Goal: Find specific page/section: Find specific page/section

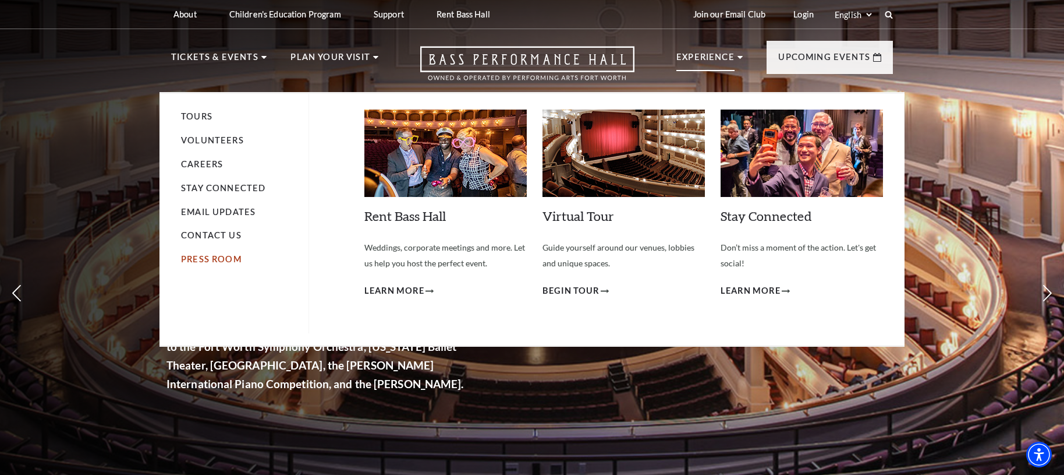
click at [228, 260] on link "Press Room" at bounding box center [211, 259] width 61 height 10
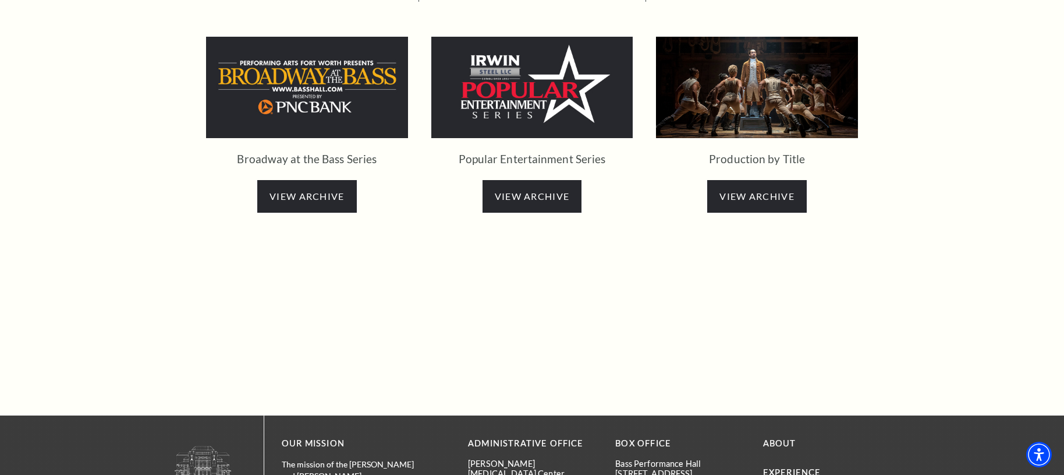
scroll to position [2208, 0]
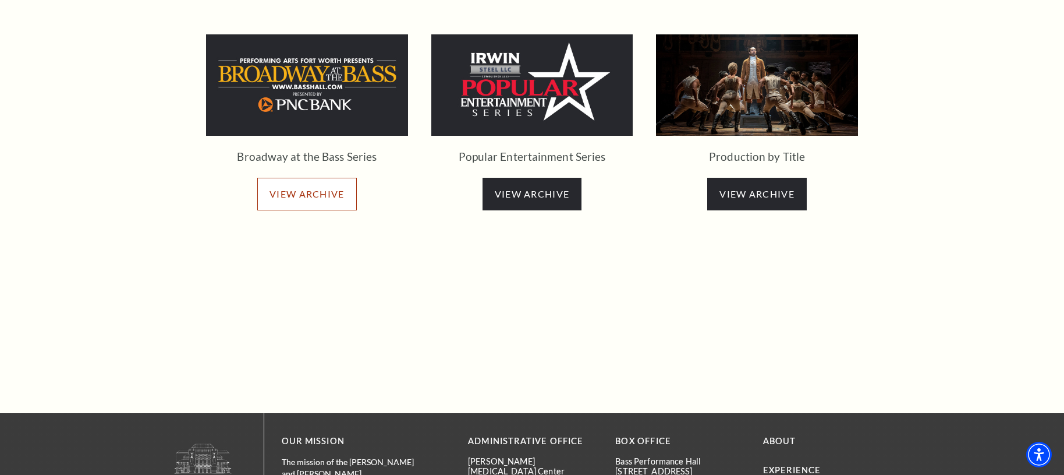
click at [299, 188] on span "VIEW ARCHIVE" at bounding box center [307, 193] width 75 height 11
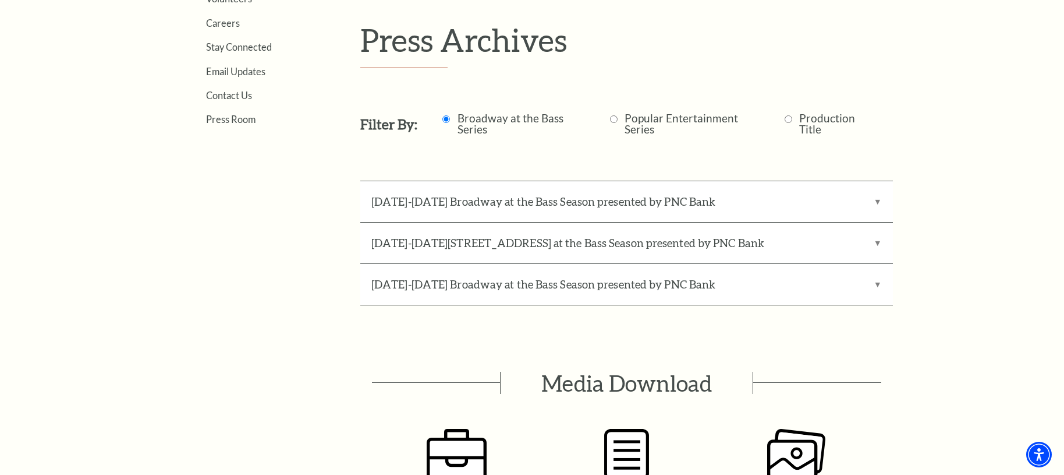
scroll to position [438, 0]
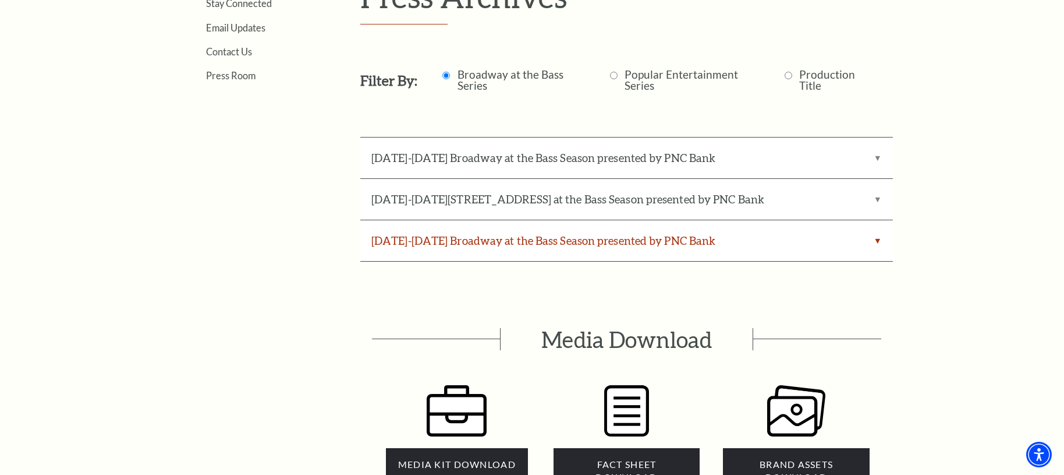
click at [445, 247] on label "[DATE]-[DATE] Broadway at the Bass Season presented by PNC Bank" at bounding box center [626, 240] width 533 height 41
click at [0, 0] on Bank "[DATE]-[DATE] Broadway at the Bass Season presented by PNC Bank" at bounding box center [0, 0] width 0 height 0
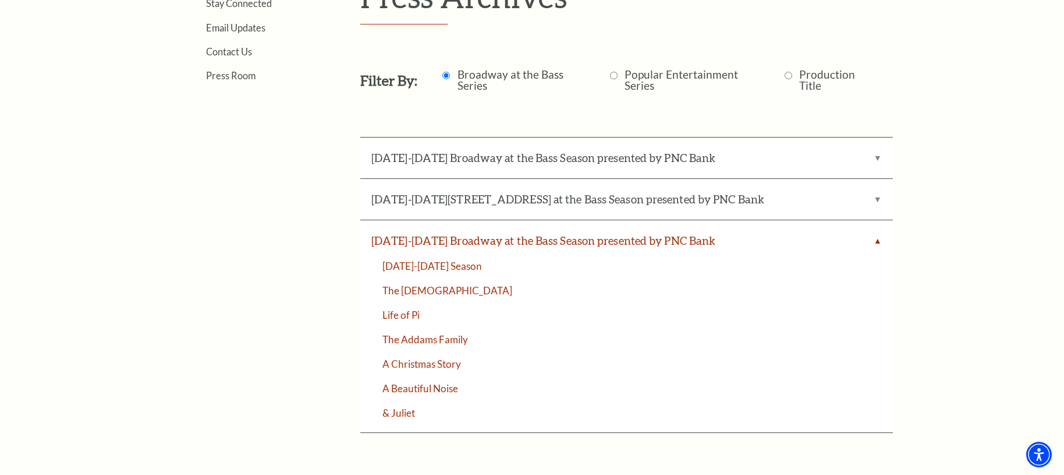
scroll to position [437, 0]
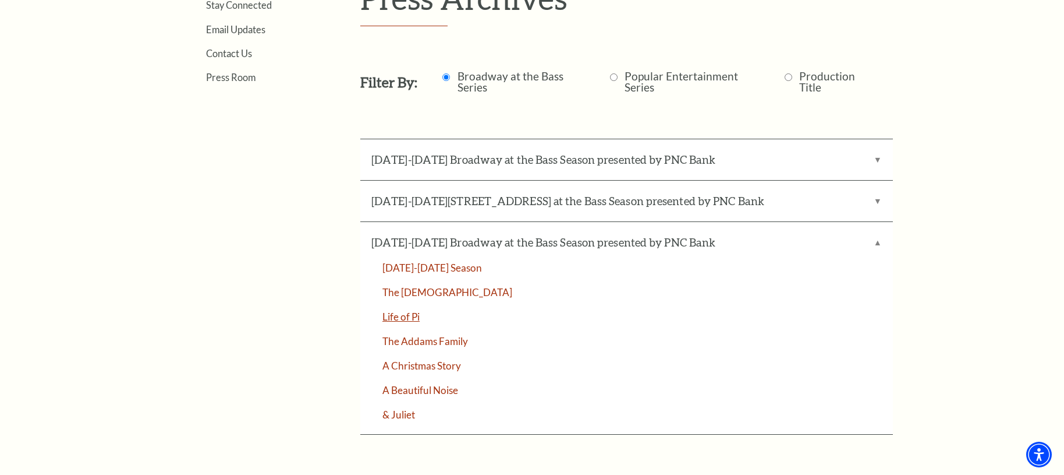
click at [419, 319] on link "Life of Pi" at bounding box center [626, 317] width 533 height 10
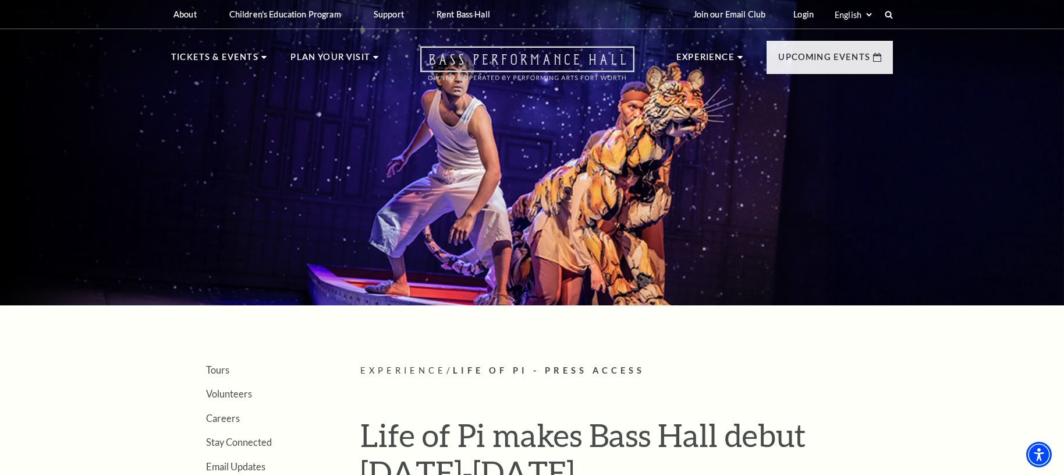
click at [580, 53] on icon "Open this option" at bounding box center [527, 63] width 214 height 34
